Goal: Task Accomplishment & Management: Manage account settings

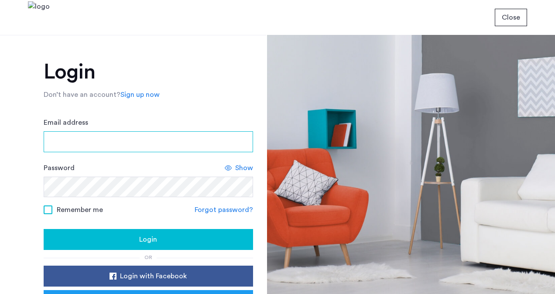
type input "**********"
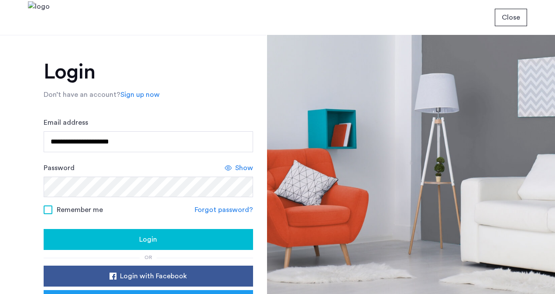
click at [170, 238] on div "Login" at bounding box center [148, 239] width 195 height 10
